Goal: Check status: Check status

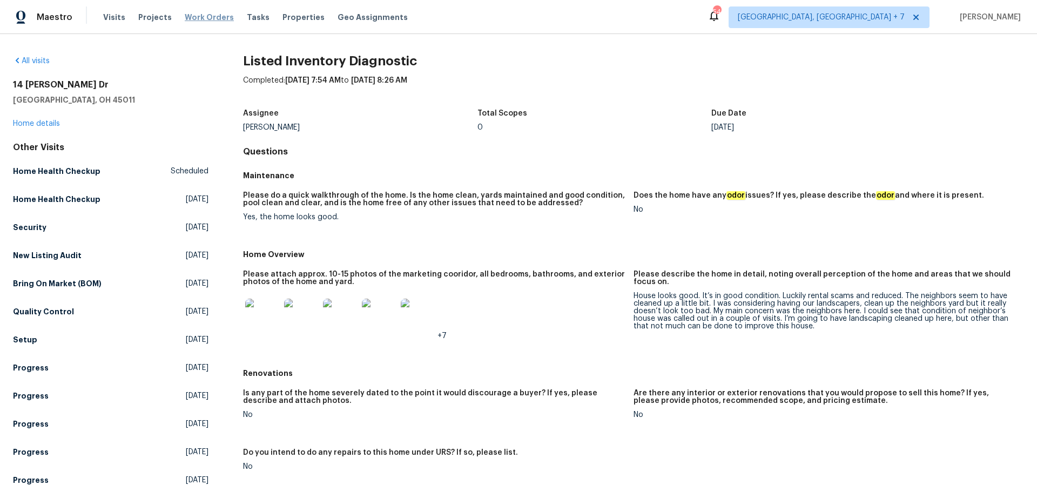
click at [185, 14] on span "Work Orders" at bounding box center [209, 17] width 49 height 11
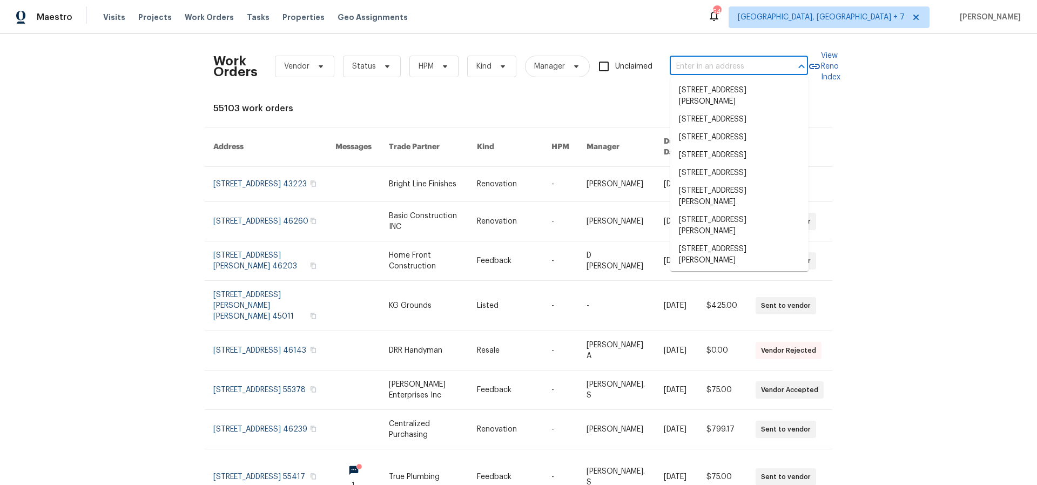
click at [712, 67] on input "text" at bounding box center [724, 66] width 108 height 17
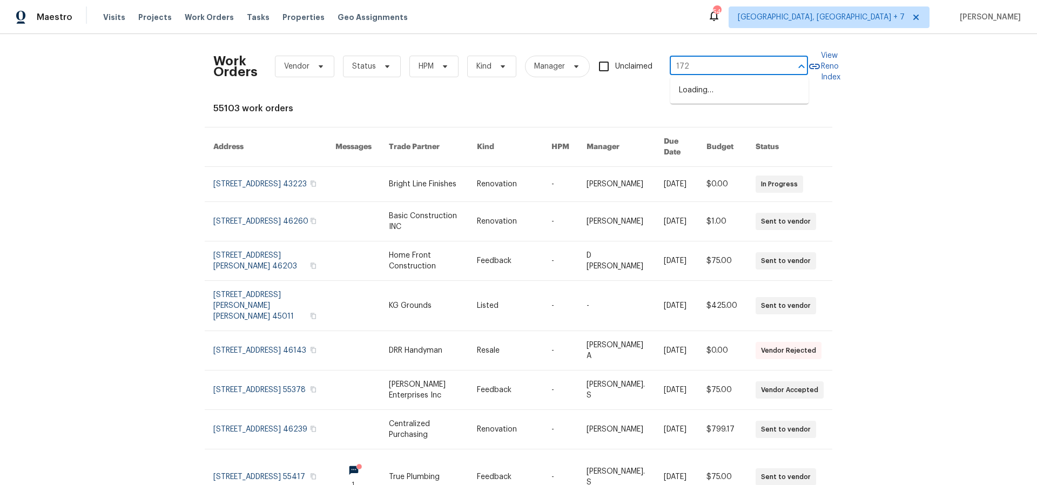
type input "1723"
click at [708, 146] on li "[STREET_ADDRESS]" at bounding box center [739, 138] width 138 height 18
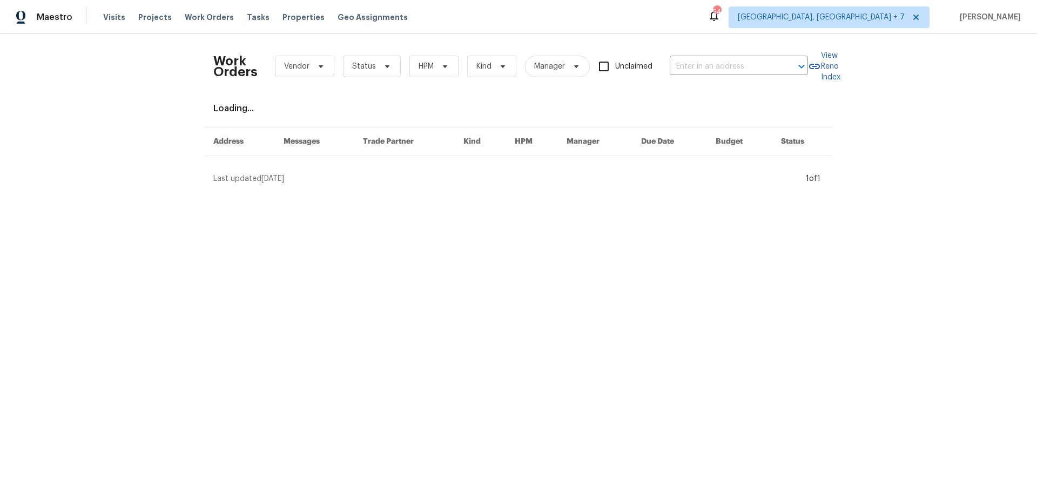
type input "[STREET_ADDRESS]"
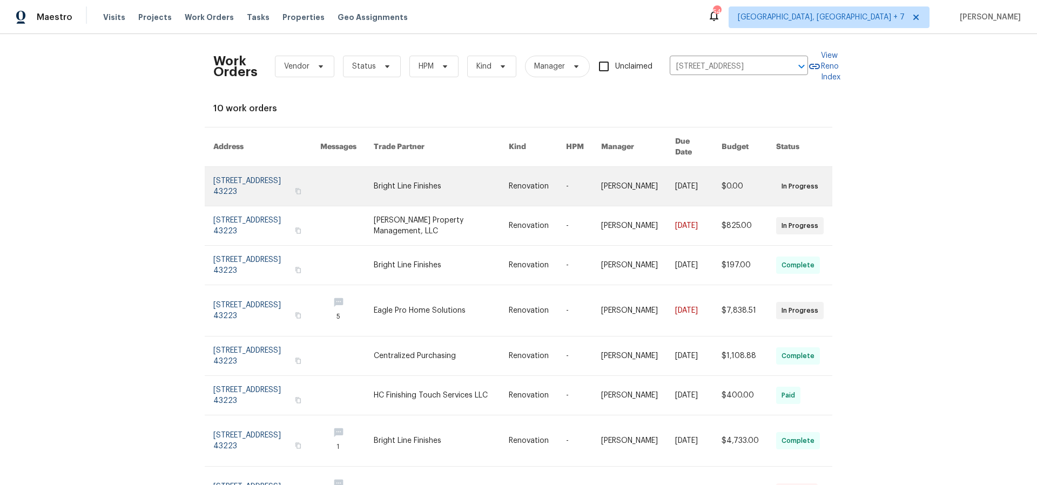
click at [243, 172] on link at bounding box center [266, 186] width 107 height 39
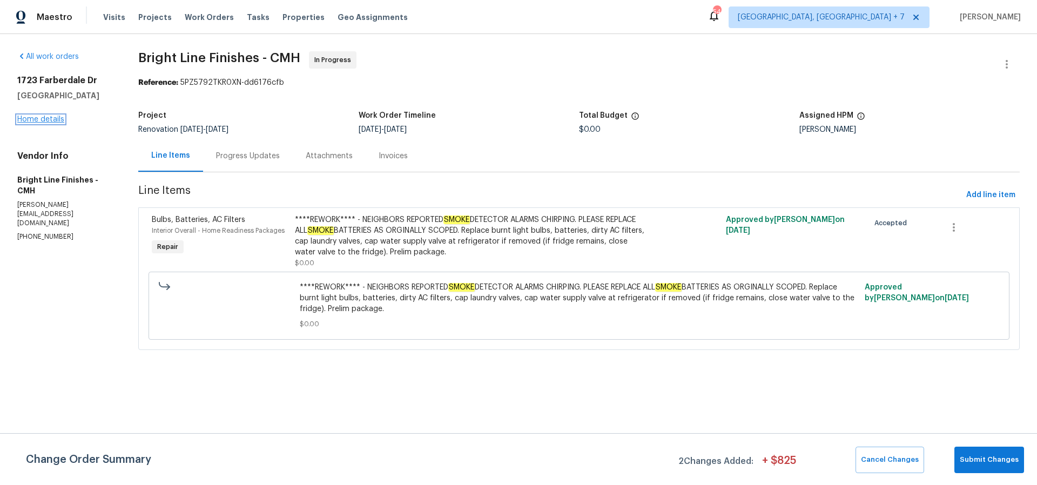
click at [44, 117] on link "Home details" at bounding box center [40, 120] width 47 height 8
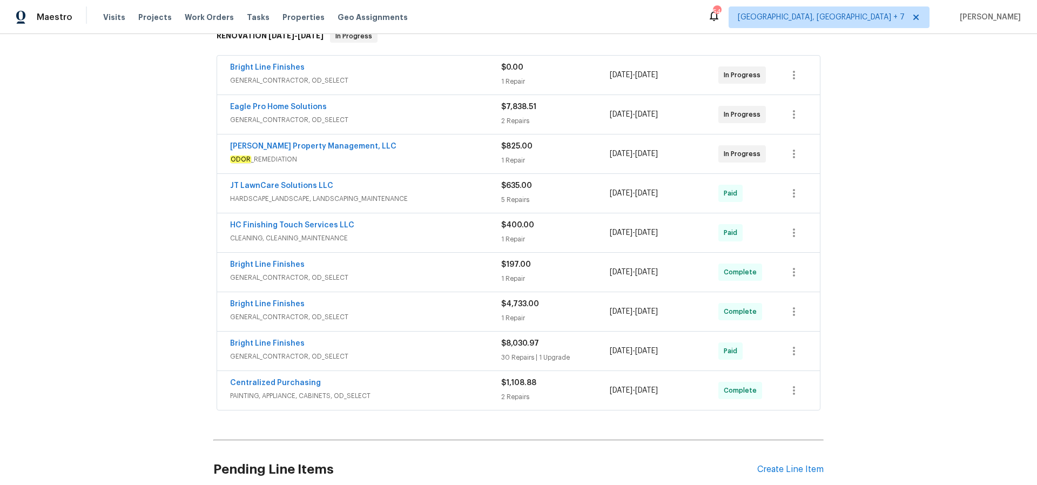
scroll to position [193, 0]
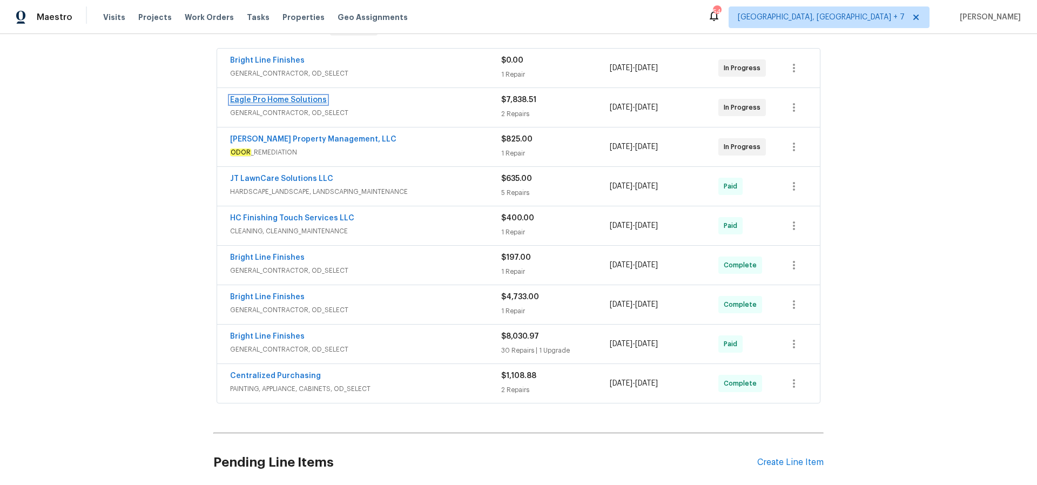
click at [283, 97] on link "Eagle Pro Home Solutions" at bounding box center [278, 100] width 97 height 8
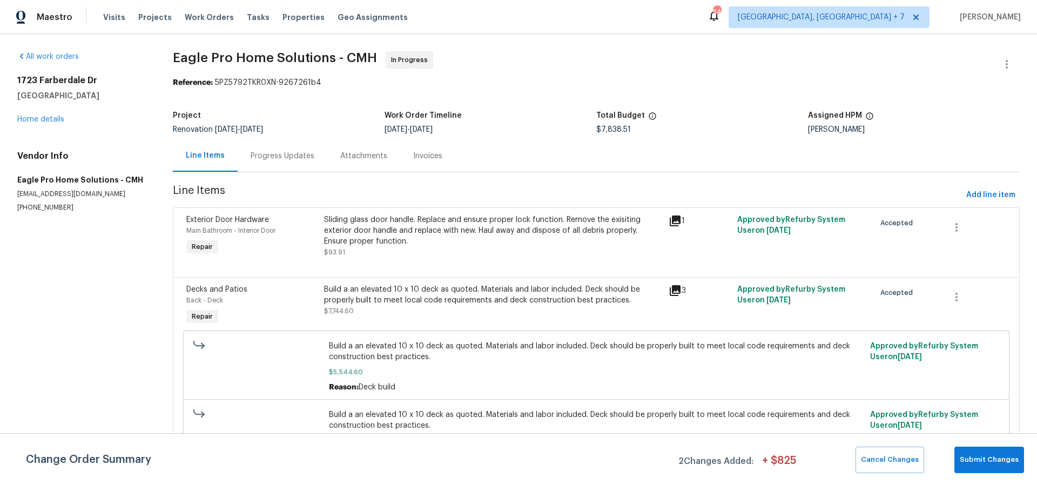
click at [275, 151] on div "Progress Updates" at bounding box center [283, 156] width 64 height 11
